Goal: Navigation & Orientation: Go to known website

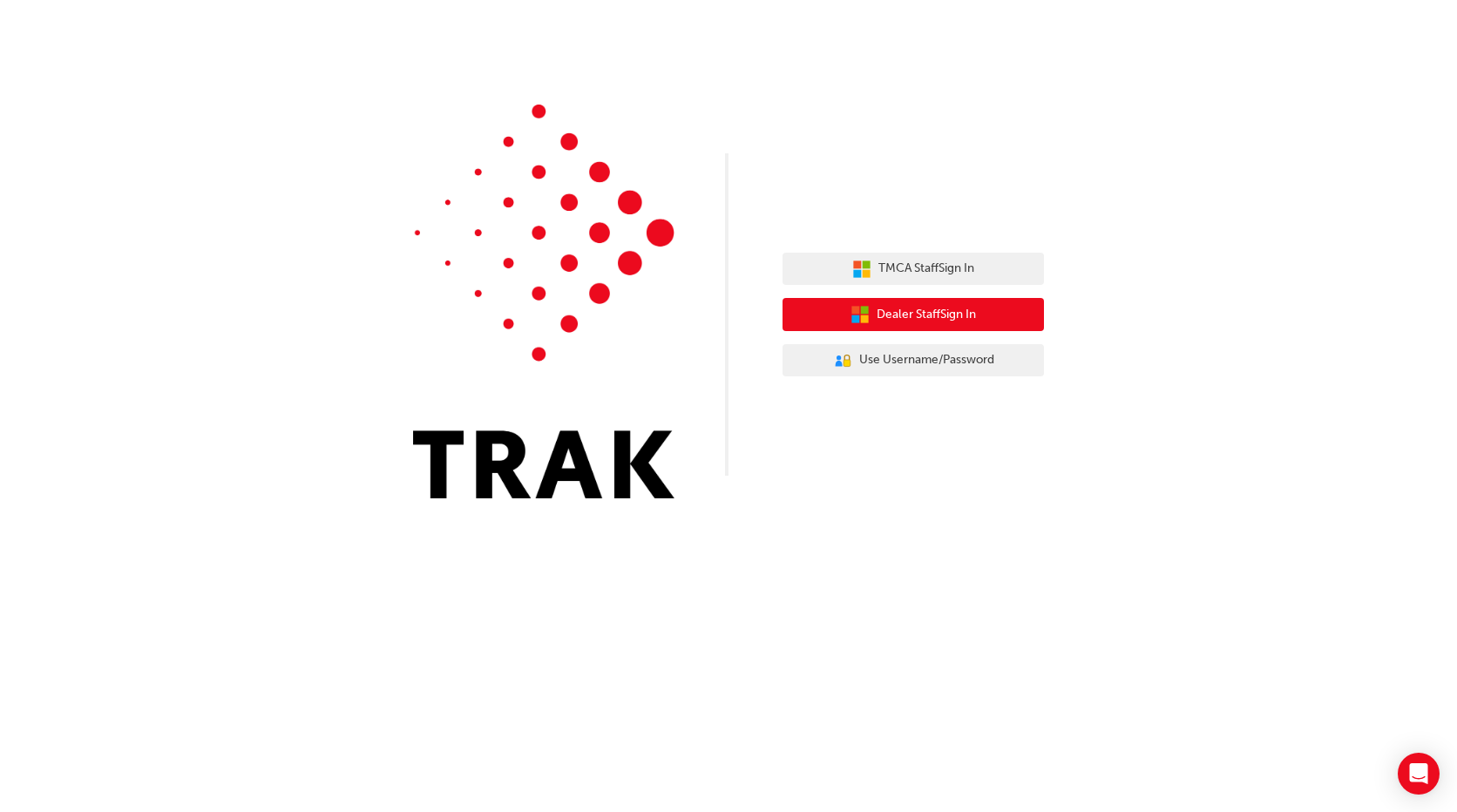
click at [943, 306] on span "Dealer Staff Sign In" at bounding box center [925, 314] width 99 height 20
